Goal: Communication & Community: Answer question/provide support

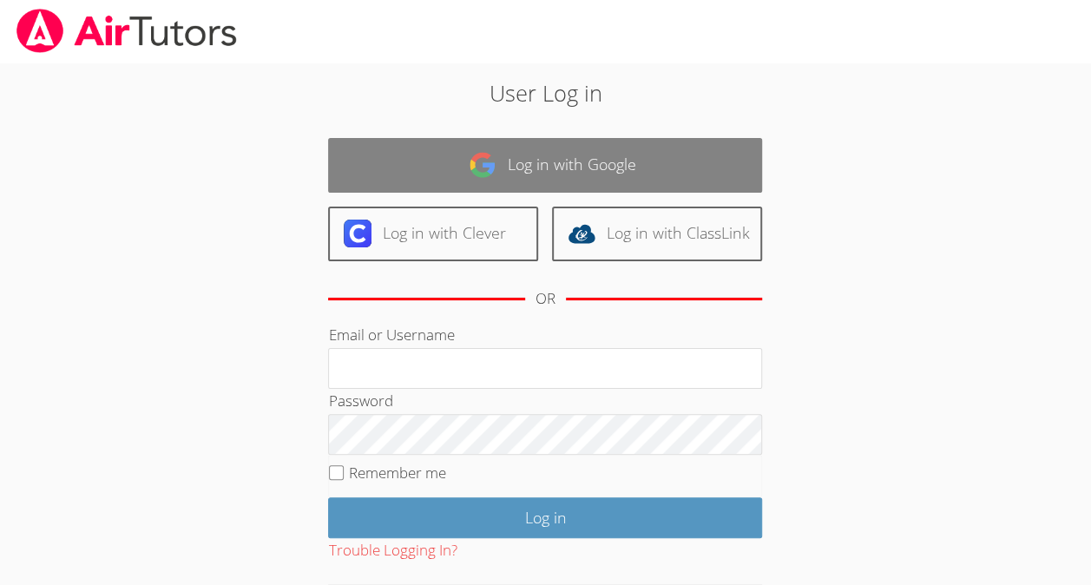
click at [637, 167] on link "Log in with Google" at bounding box center [545, 165] width 434 height 55
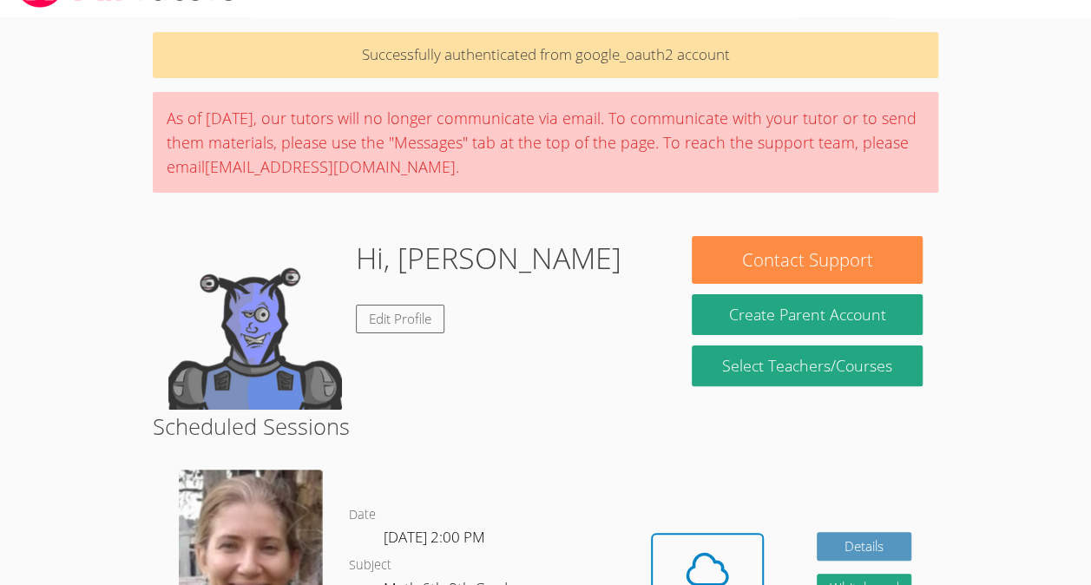
scroll to position [50, 0]
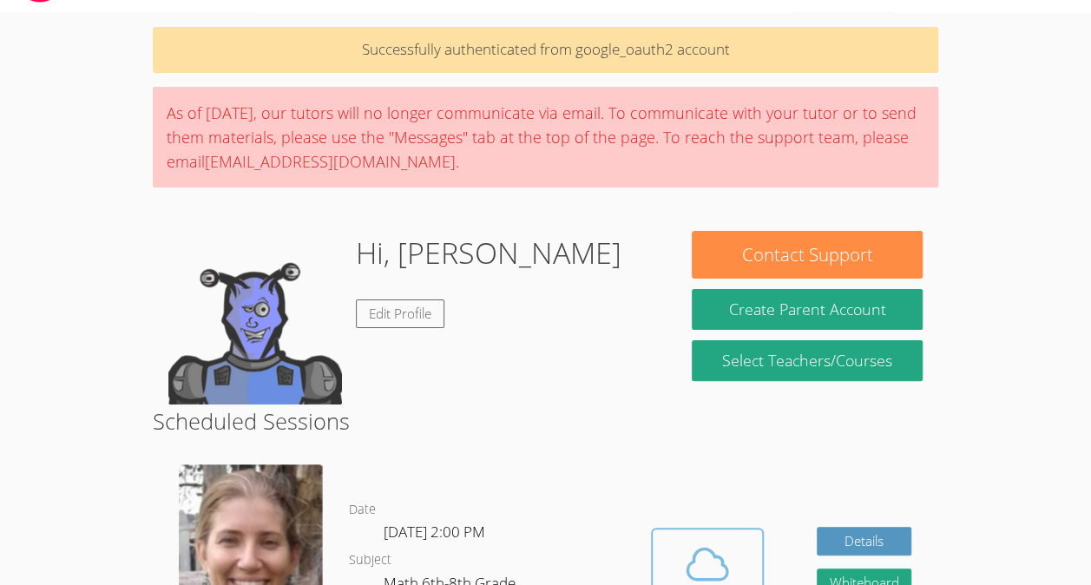
click at [709, 547] on icon at bounding box center [707, 564] width 49 height 49
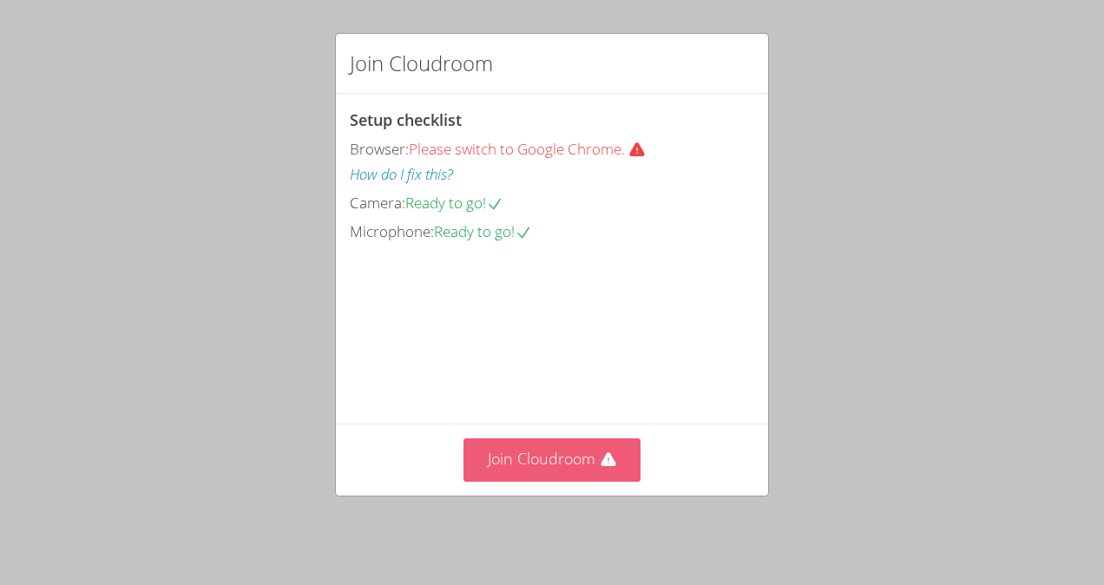
click at [554, 462] on button "Join Cloudroom" at bounding box center [553, 459] width 178 height 43
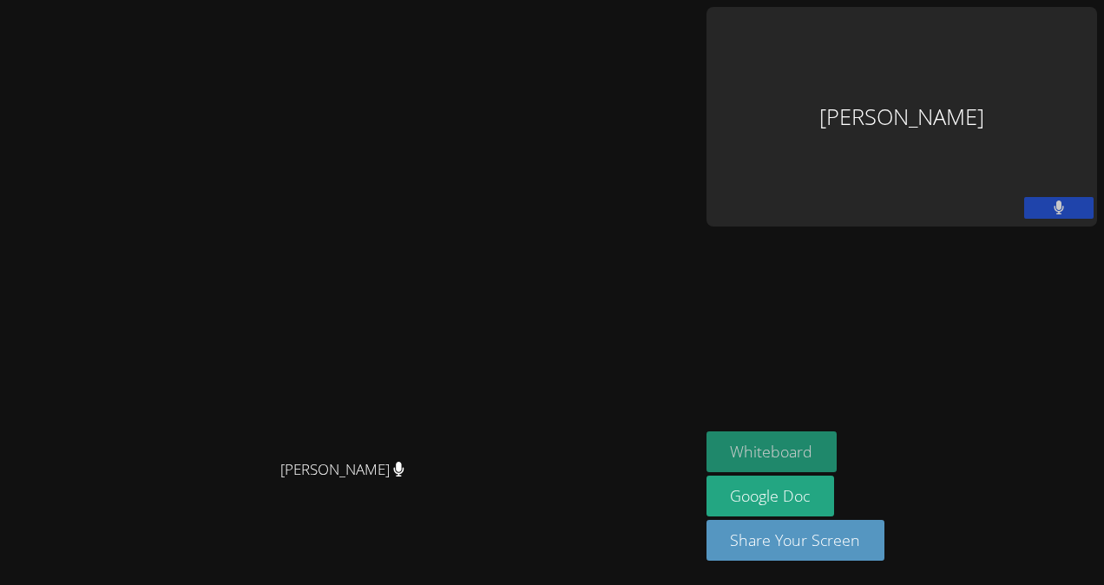
click at [838, 450] on button "Whiteboard" at bounding box center [772, 452] width 131 height 41
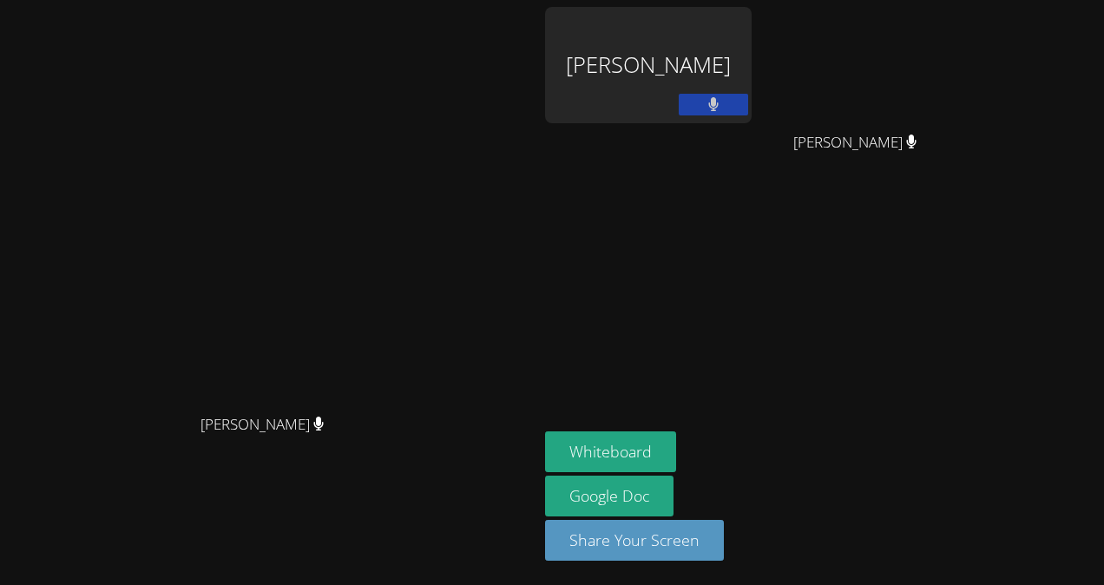
click at [743, 66] on div "Genara Lopez Ramirez" at bounding box center [648, 65] width 207 height 116
click at [743, 52] on div "Genara Lopez Ramirez" at bounding box center [648, 65] width 207 height 116
click at [729, 56] on div "Genara Lopez Ramirez" at bounding box center [648, 65] width 207 height 116
click at [735, 56] on div "Genara Lopez Ramirez" at bounding box center [648, 65] width 207 height 116
click at [752, 99] on div "Genara Lopez Ramirez" at bounding box center [648, 65] width 207 height 116
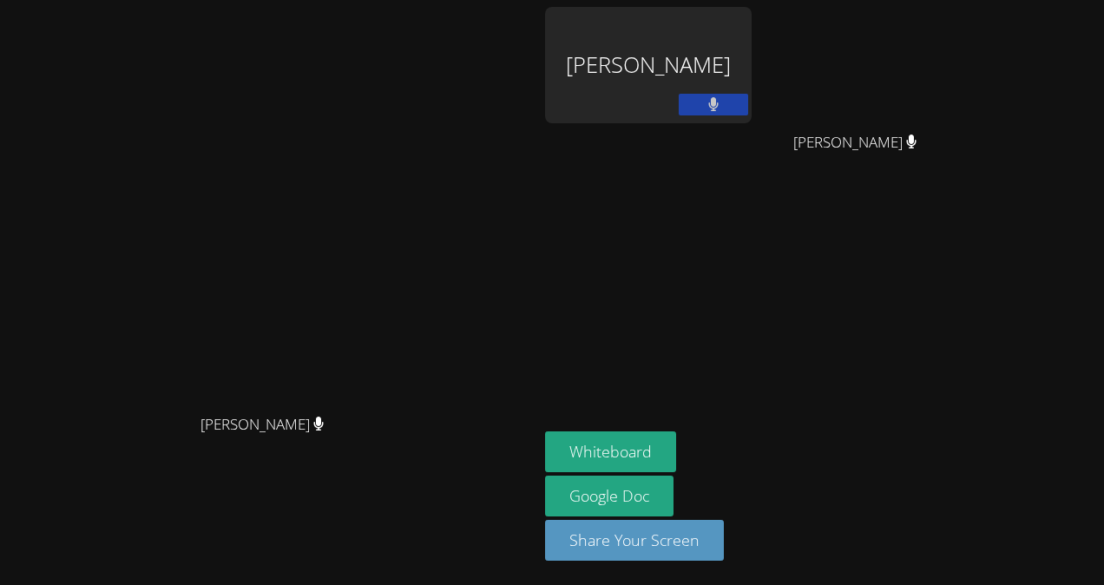
click at [752, 91] on div "[PERSON_NAME]" at bounding box center [648, 65] width 207 height 116
click at [742, 96] on div "[PERSON_NAME]" at bounding box center [648, 65] width 207 height 116
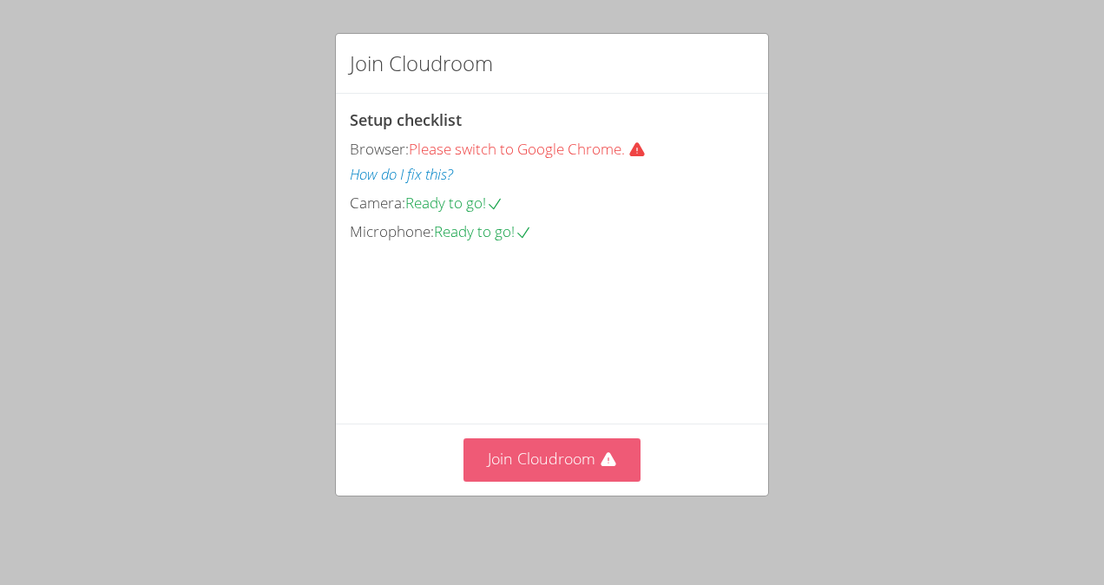
click at [541, 462] on button "Join Cloudroom" at bounding box center [553, 459] width 178 height 43
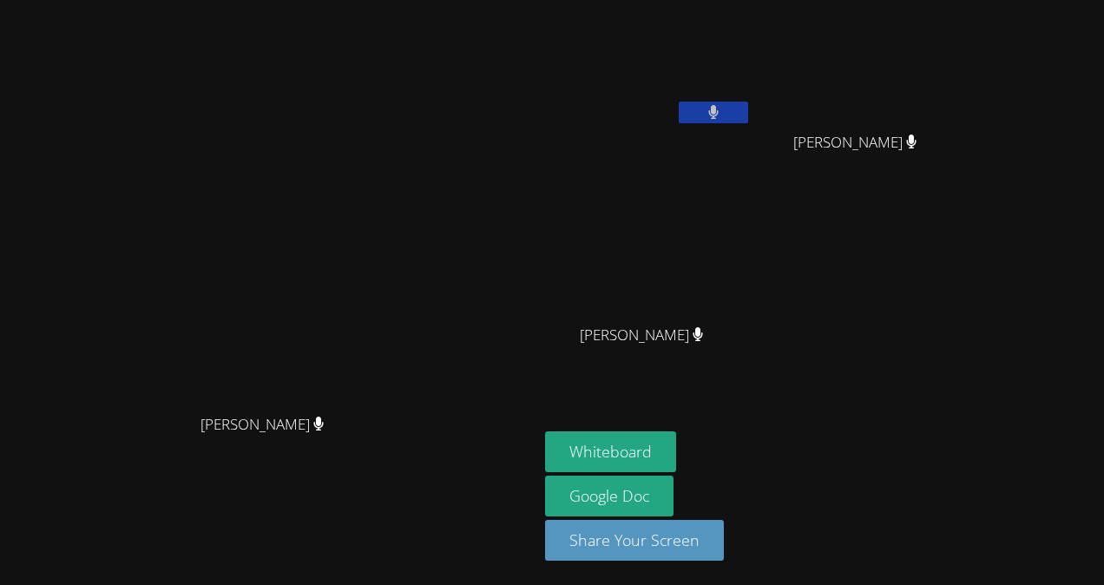
click at [752, 23] on video at bounding box center [648, 65] width 207 height 116
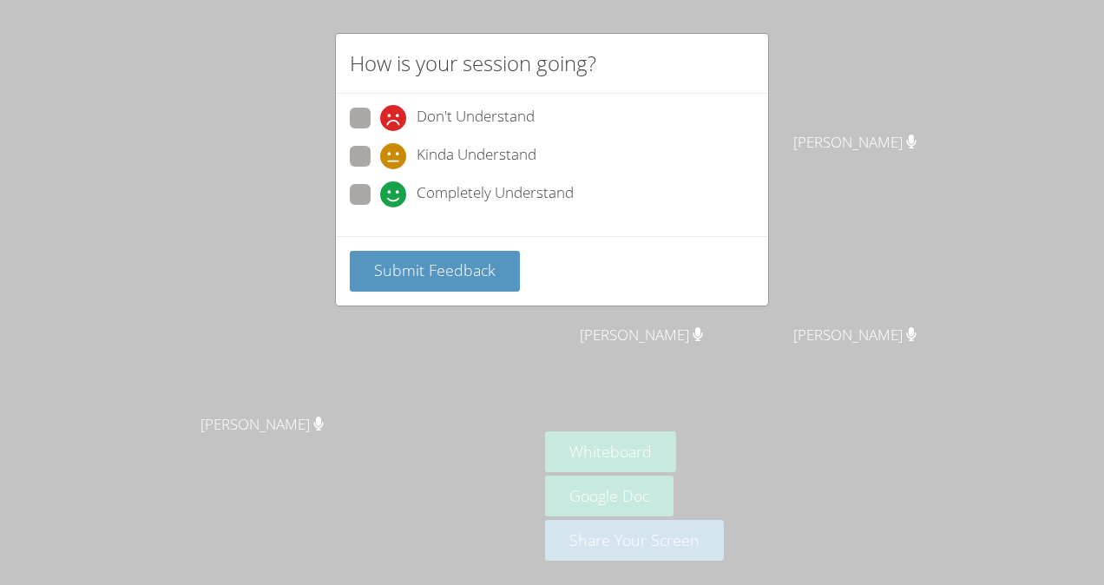
click at [241, 304] on div "How is your session going? Don't Understand Kinda Understand Completely Underst…" at bounding box center [552, 292] width 1104 height 585
click at [755, 43] on div "How is your session going?" at bounding box center [552, 64] width 432 height 60
click at [769, 44] on div "How is your session going? Don't Understand Kinda Understand Completely Underst…" at bounding box center [552, 292] width 1104 height 585
click at [450, 297] on div "Submit Feedback" at bounding box center [552, 270] width 432 height 69
click at [448, 276] on span "Submit Feedback" at bounding box center [435, 270] width 122 height 21
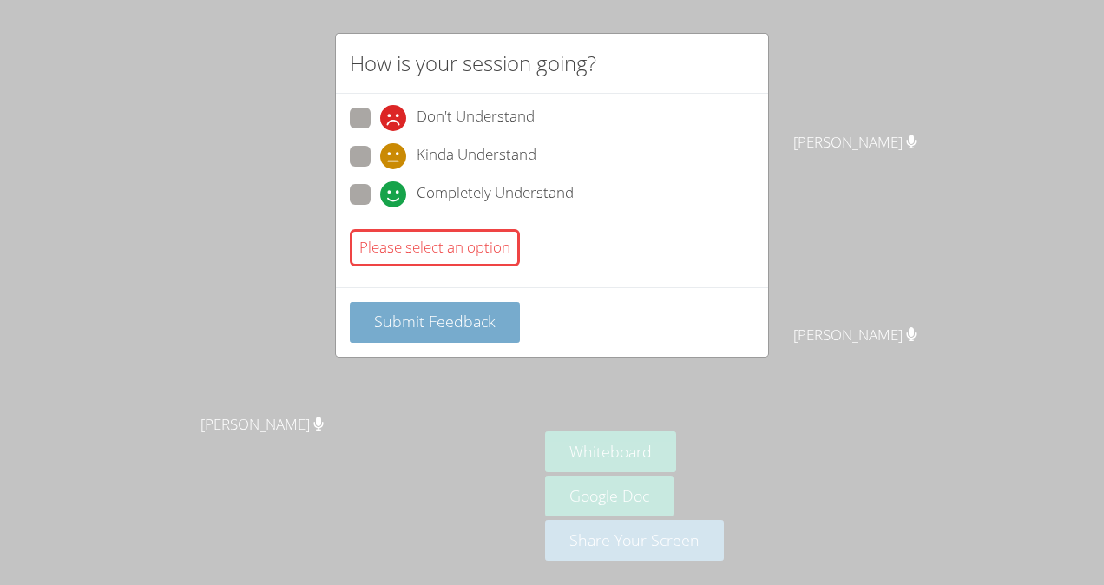
click at [465, 332] on button "Submit Feedback" at bounding box center [435, 322] width 170 height 41
click at [462, 323] on span "Submit Feedback" at bounding box center [435, 321] width 122 height 21
click at [471, 320] on span "Submit Feedback" at bounding box center [435, 321] width 122 height 21
click at [244, 274] on div "How is your session going? Don't Understand Kinda Understand Completely Underst…" at bounding box center [552, 292] width 1104 height 585
click at [245, 281] on div "How is your session going? Don't Understand Kinda Understand Completely Underst…" at bounding box center [552, 292] width 1104 height 585
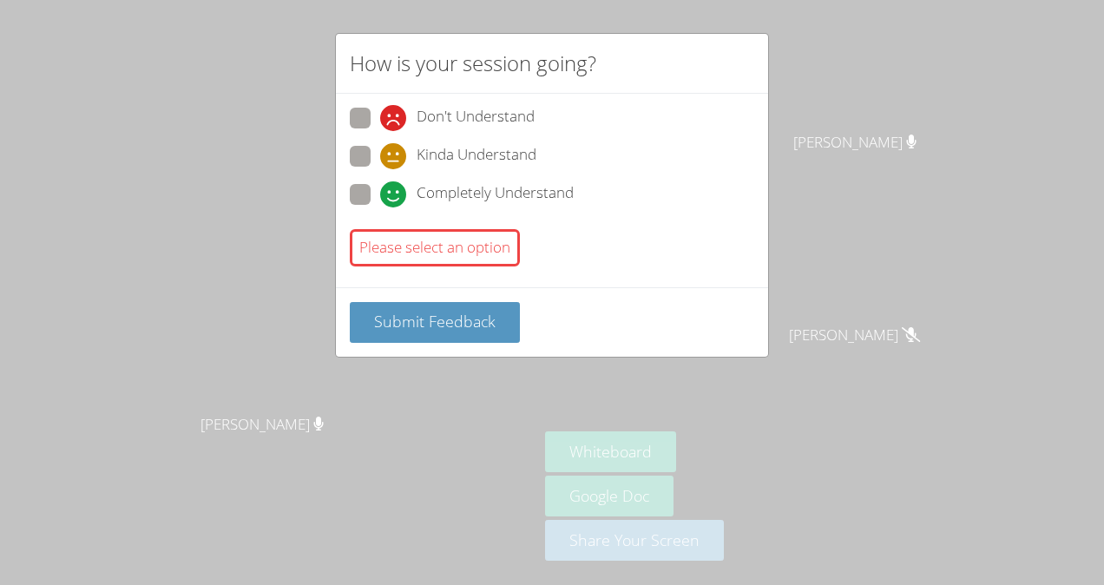
click at [267, 146] on div "How is your session going? Don't Understand Kinda Understand Completely Underst…" at bounding box center [552, 292] width 1104 height 585
click at [246, 115] on div "How is your session going? Don't Understand Kinda Understand Completely Underst…" at bounding box center [552, 292] width 1104 height 585
click at [380, 194] on icon at bounding box center [393, 194] width 26 height 26
click at [380, 194] on input "Completely Understand" at bounding box center [387, 191] width 15 height 15
radio input "true"
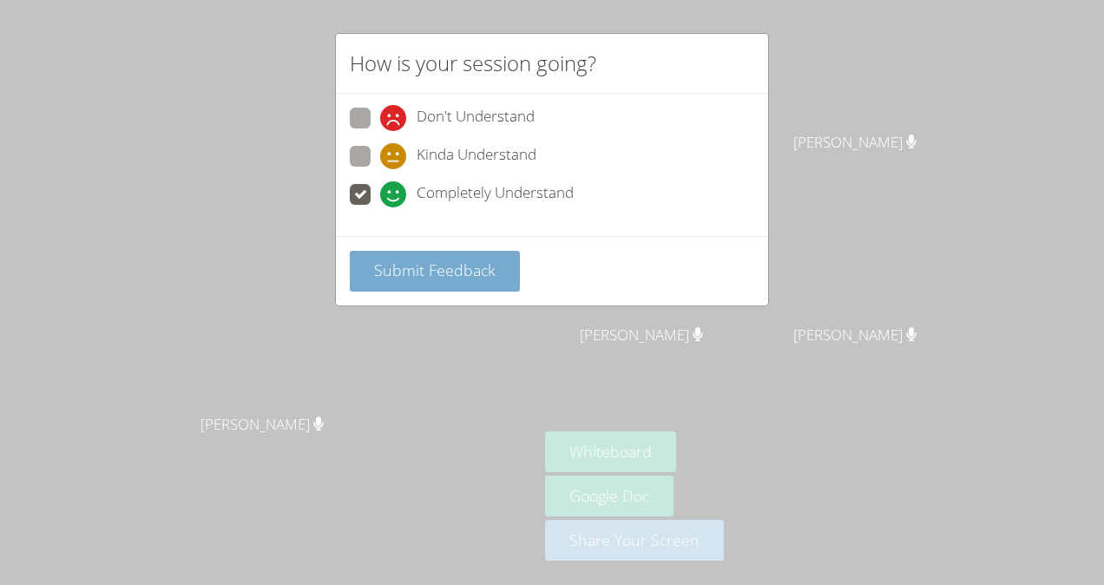
click at [432, 287] on button "Submit Feedback" at bounding box center [435, 271] width 170 height 41
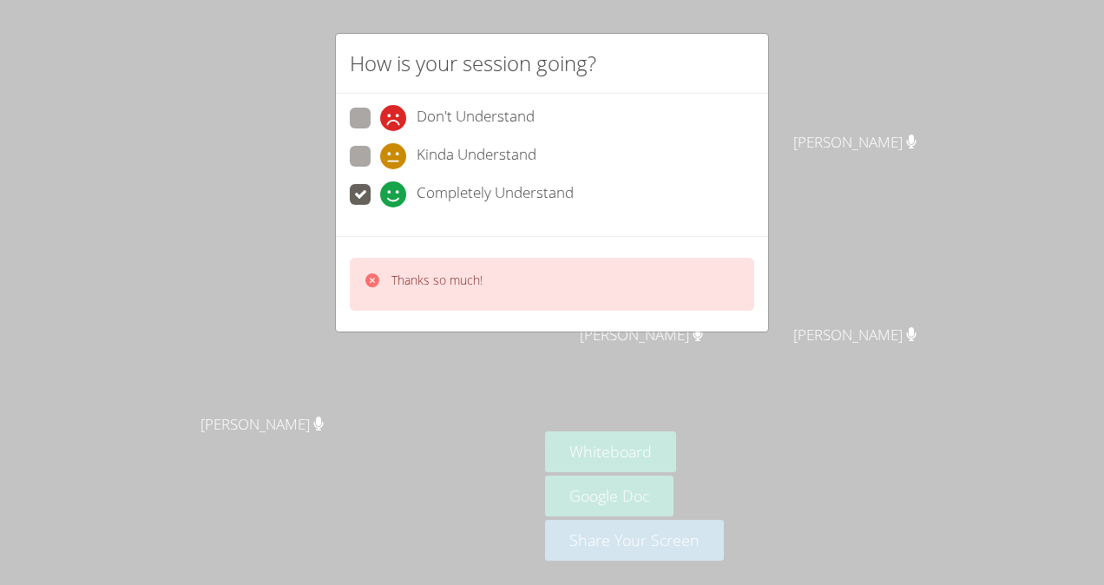
click at [413, 287] on div "Thanks so much!" at bounding box center [437, 284] width 91 height 25
click at [380, 273] on div "Thanks so much!" at bounding box center [423, 284] width 119 height 25
click at [368, 293] on div at bounding box center [372, 284] width 17 height 25
click at [375, 293] on div at bounding box center [372, 284] width 17 height 25
click at [368, 272] on icon at bounding box center [372, 280] width 17 height 17
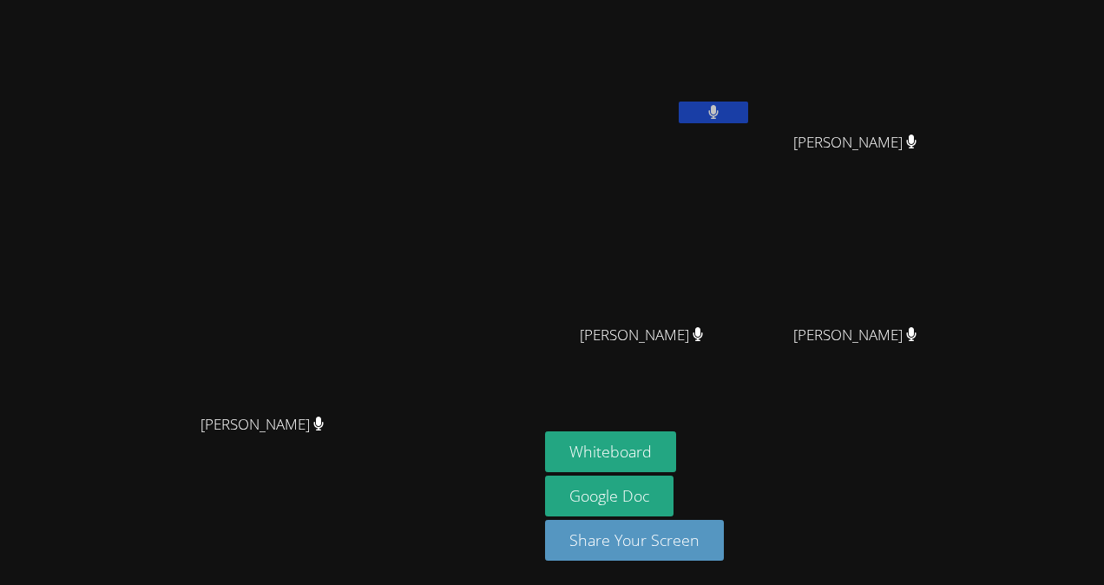
click at [380, 194] on video at bounding box center [269, 257] width 260 height 295
